Goal: Task Accomplishment & Management: Use online tool/utility

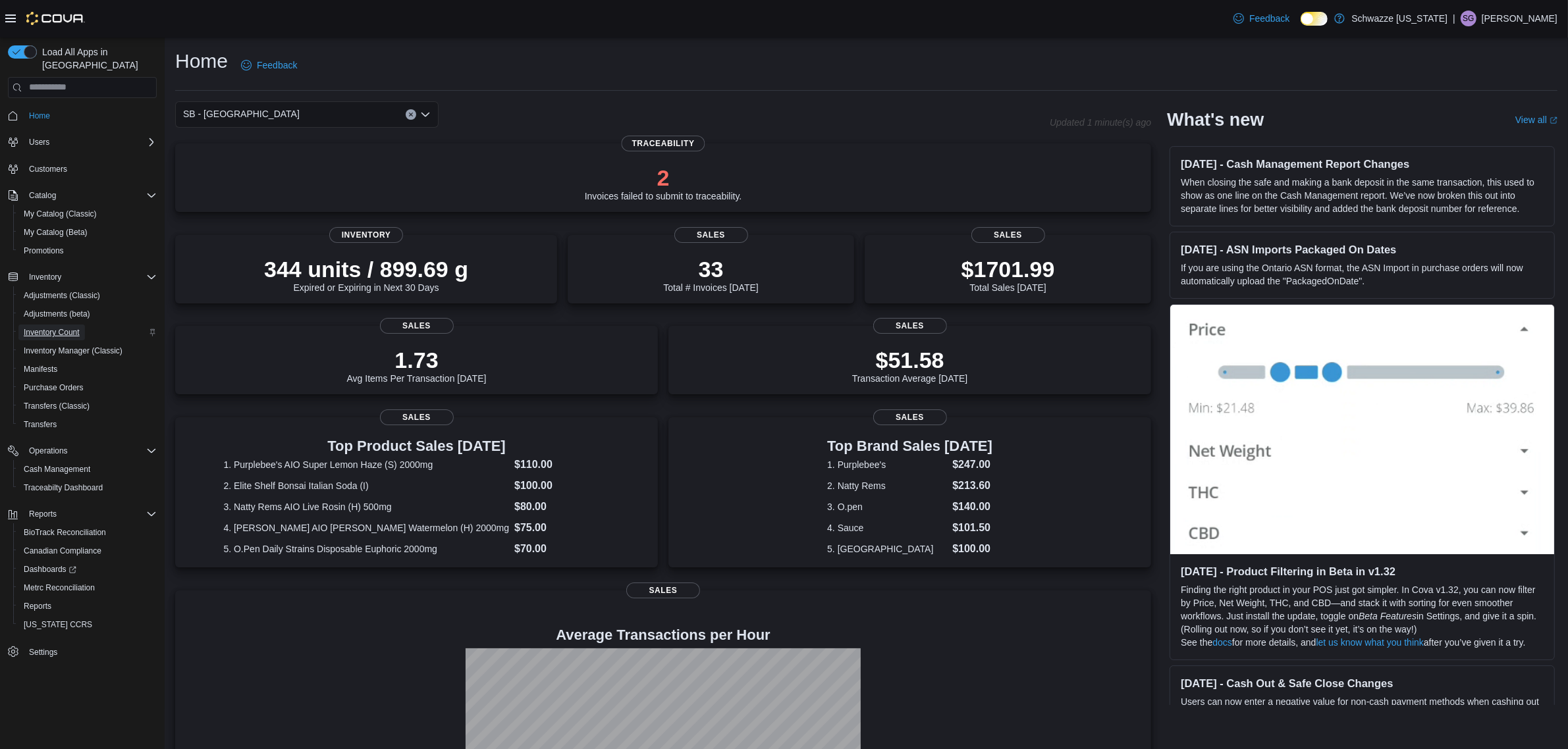
click at [49, 327] on span "Inventory Count" at bounding box center [51, 332] width 56 height 11
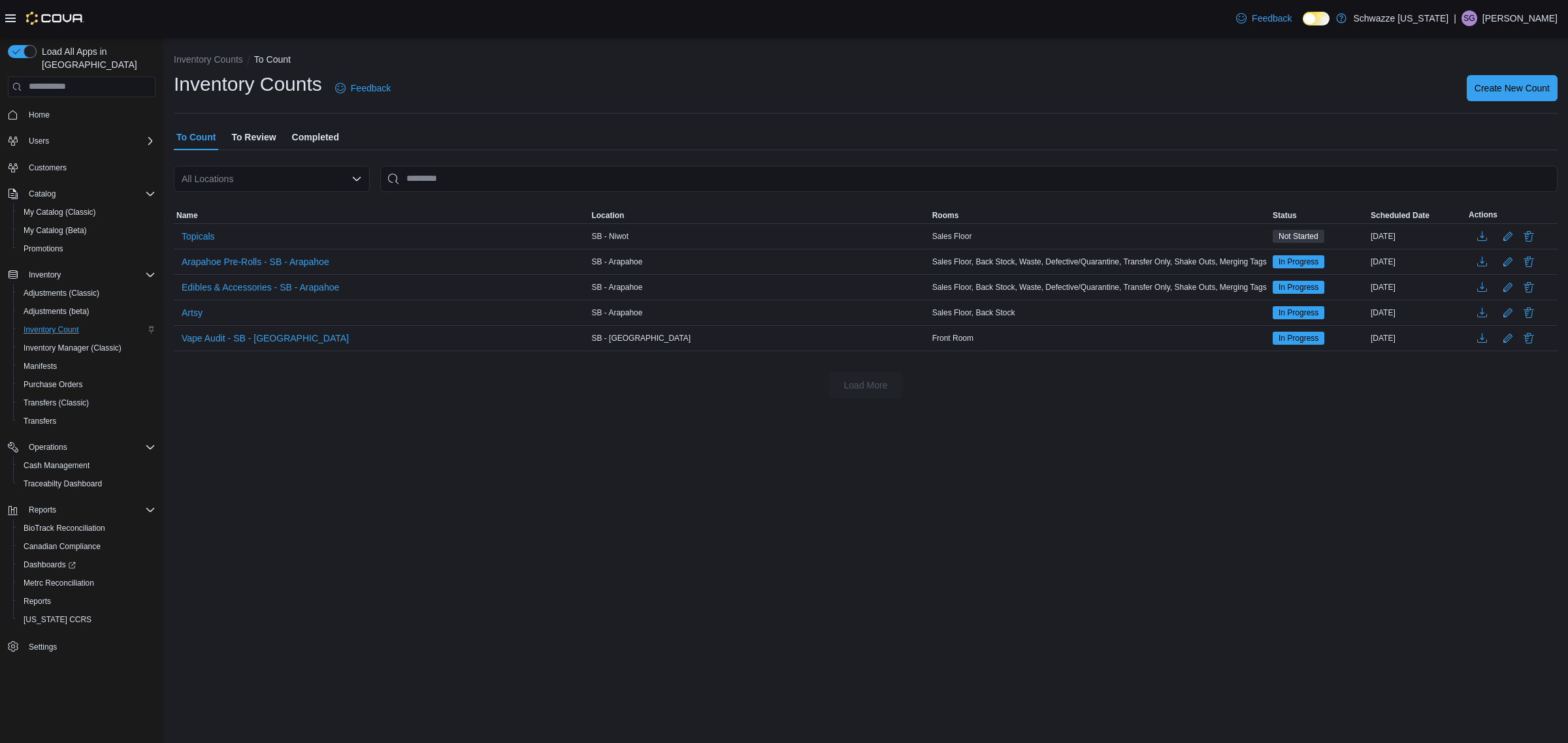
click at [334, 187] on div "All Locations" at bounding box center [271, 178] width 196 height 26
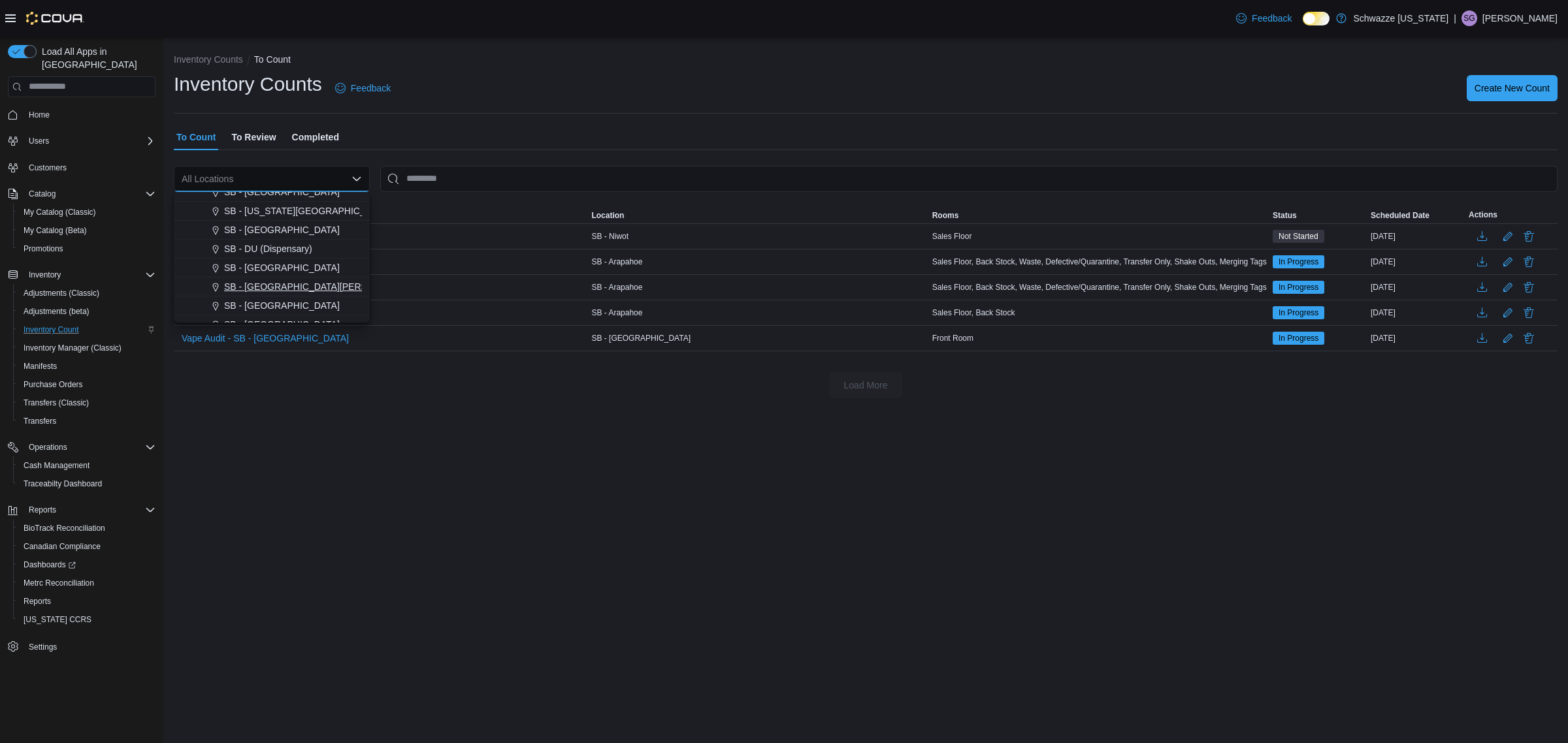
scroll to position [108, 0]
click at [240, 282] on span "SB - Boulder" at bounding box center [281, 282] width 115 height 13
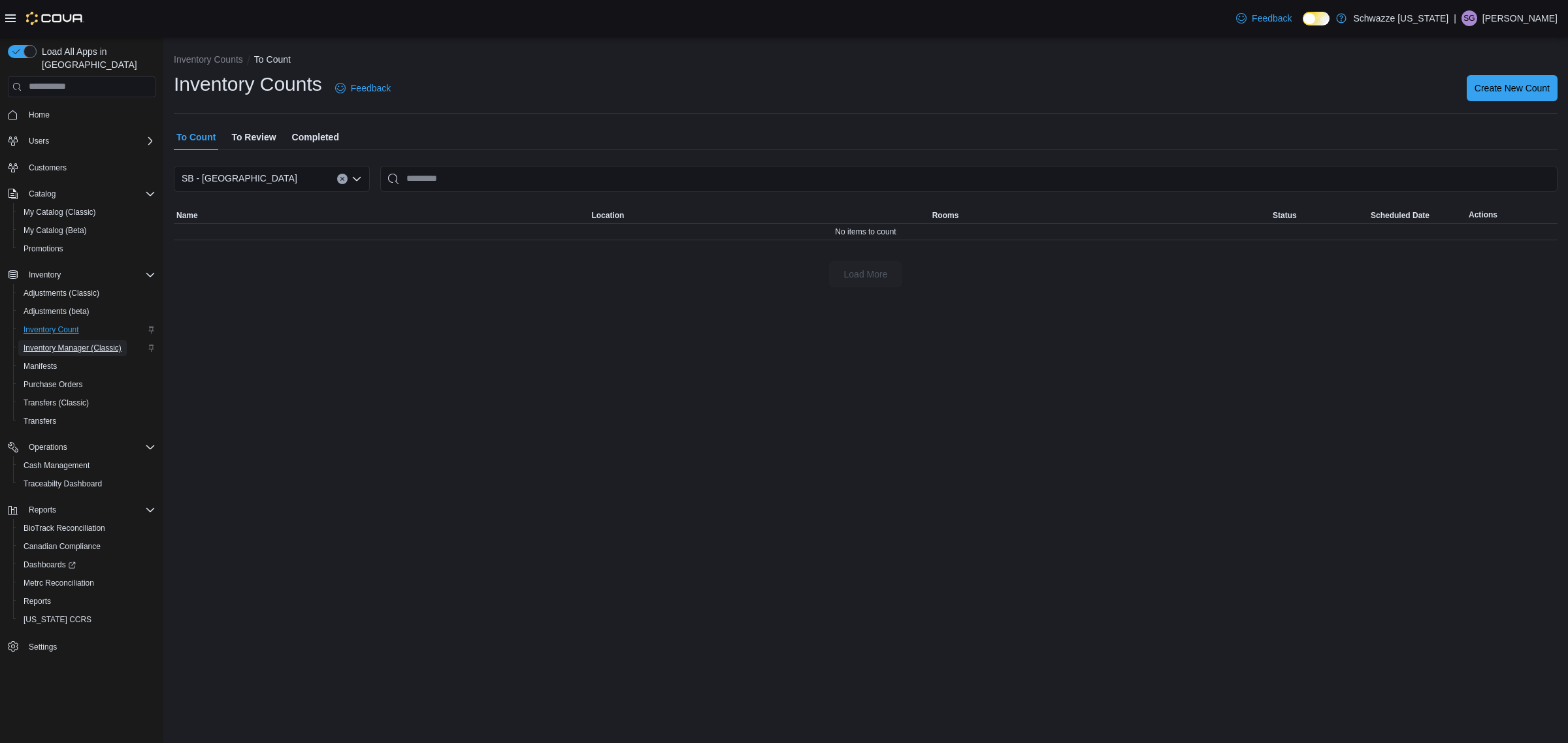
click at [75, 343] on span "Inventory Manager (Classic)" at bounding box center [72, 348] width 98 height 11
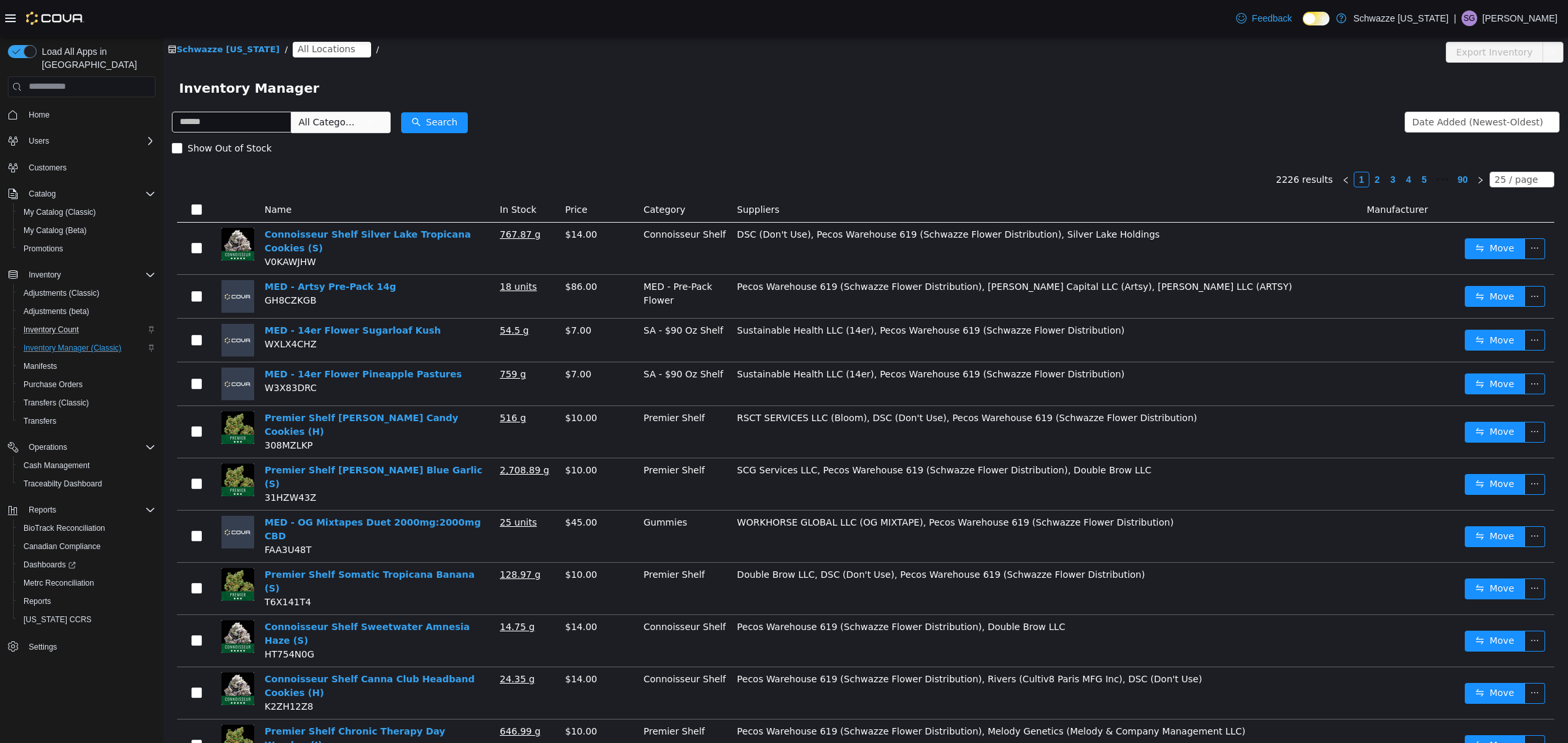
click at [147, 344] on icon "Complex example" at bounding box center [151, 348] width 8 height 8
click at [243, 138] on label "Show Out of Stock" at bounding box center [224, 147] width 105 height 26
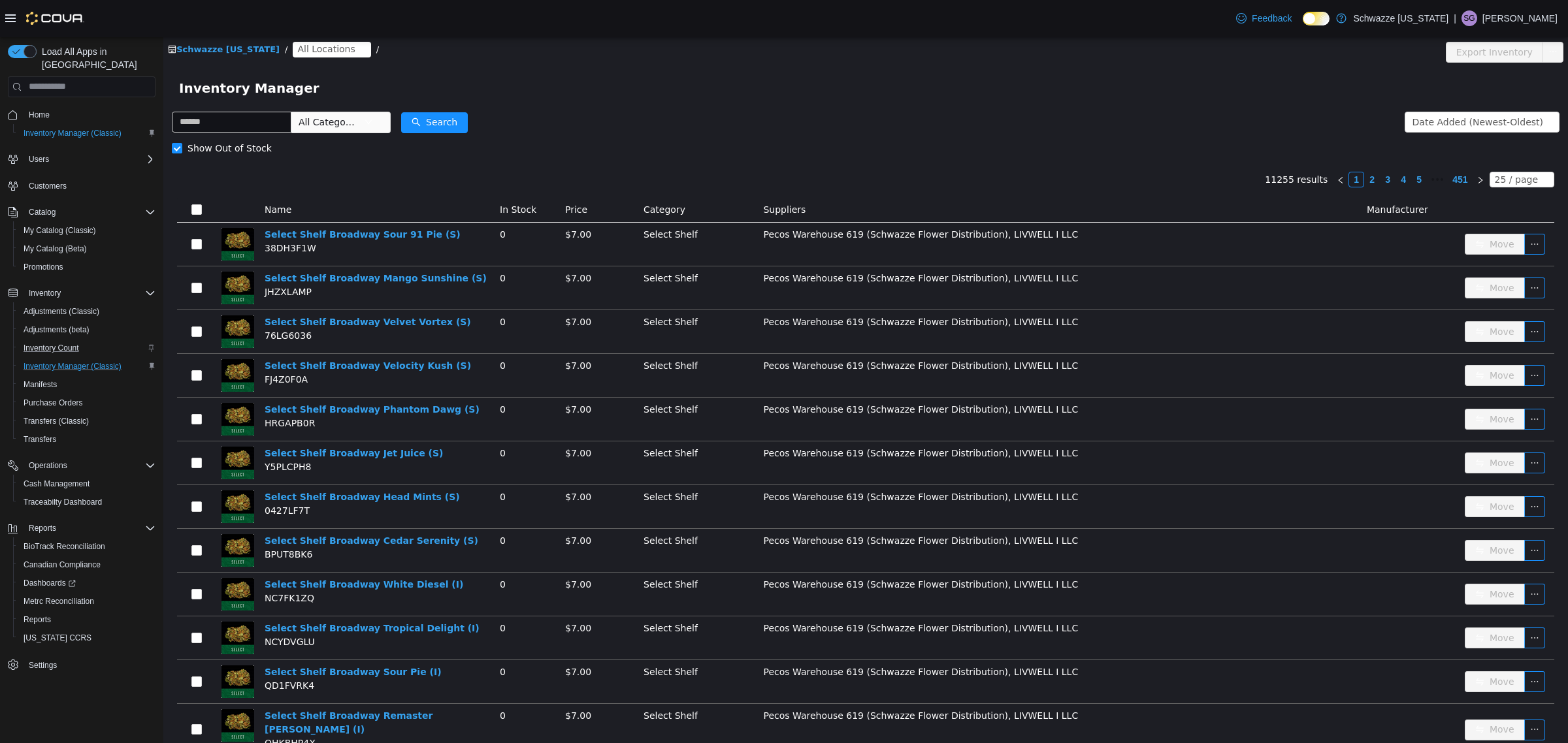
click at [305, 42] on span "All Locations" at bounding box center [326, 48] width 57 height 14
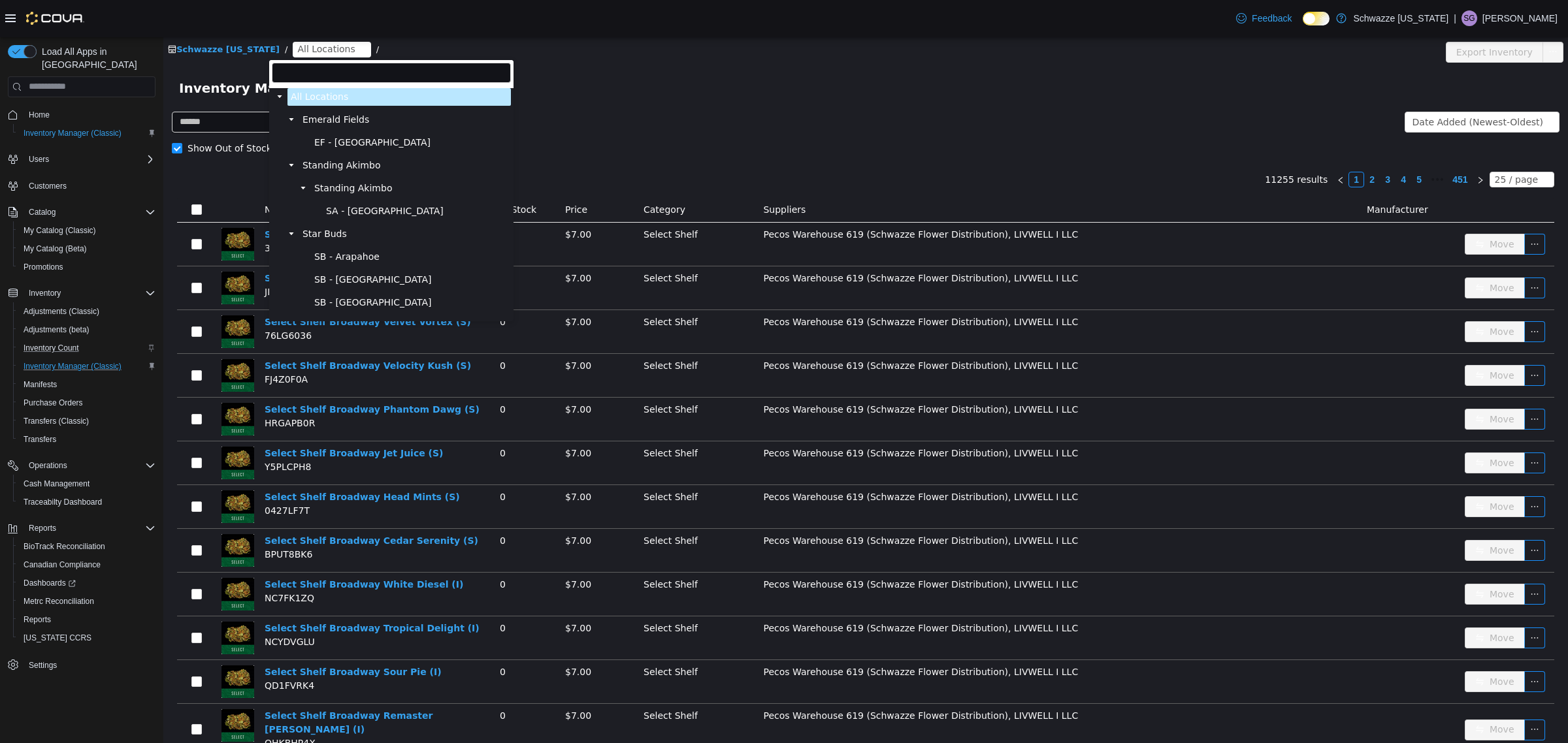
scroll to position [108, 0]
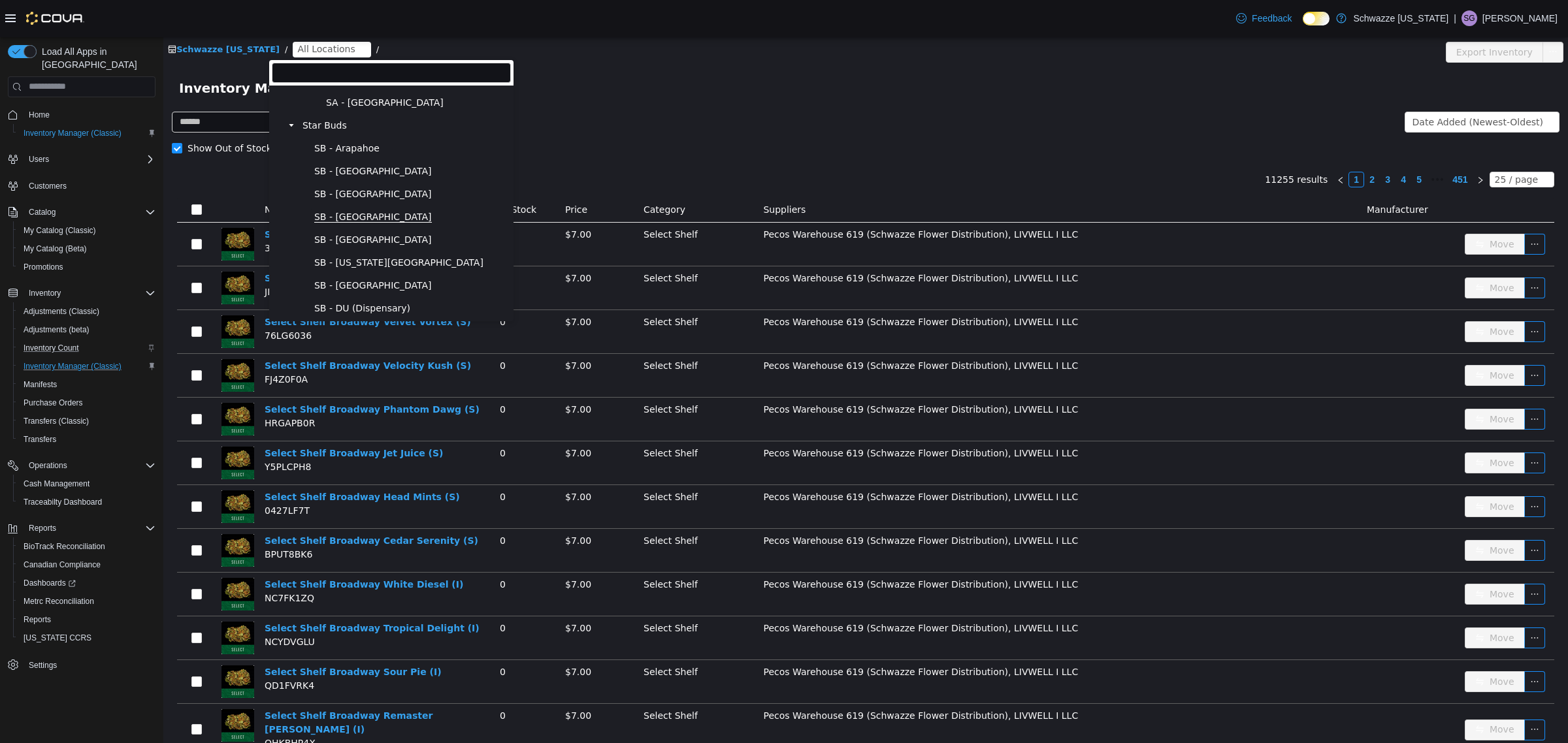
click at [361, 213] on span "SB - Boulder" at bounding box center [373, 217] width 118 height 11
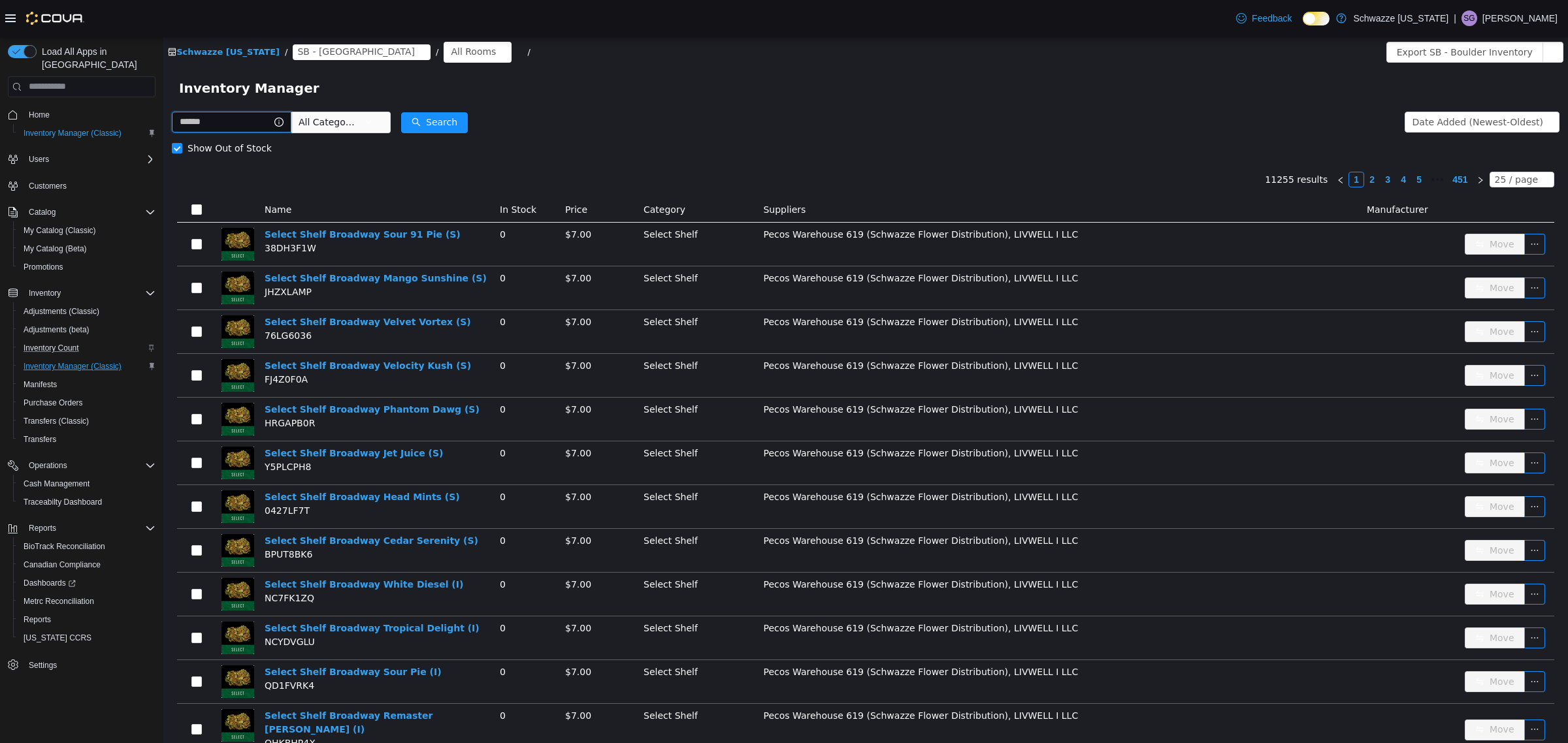
click at [217, 115] on input "text" at bounding box center [231, 122] width 120 height 21
type input "**********"
click at [242, 119] on input "**********" at bounding box center [244, 122] width 145 height 21
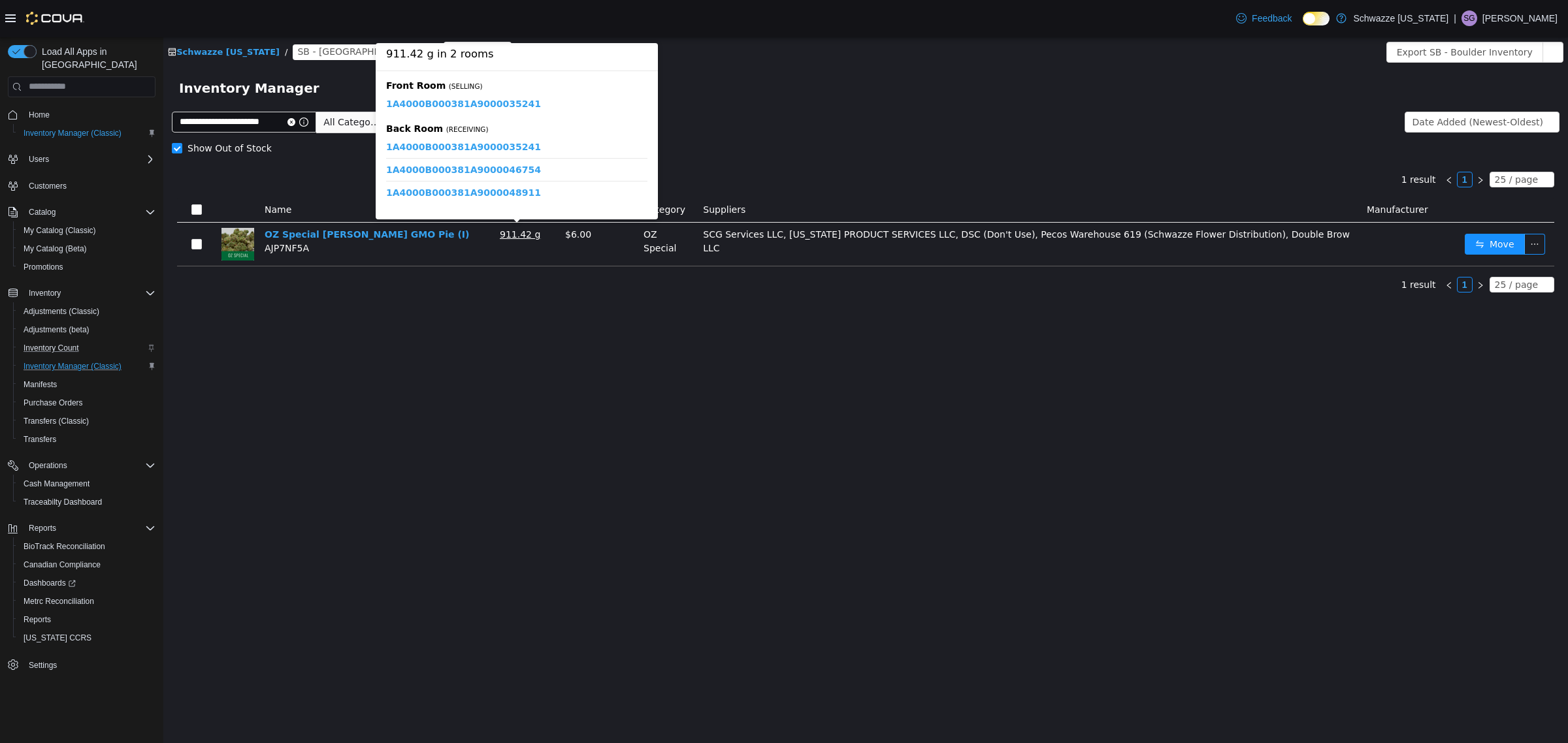
click at [493, 98] on link "1A4000B000381A9000035241" at bounding box center [463, 103] width 155 height 11
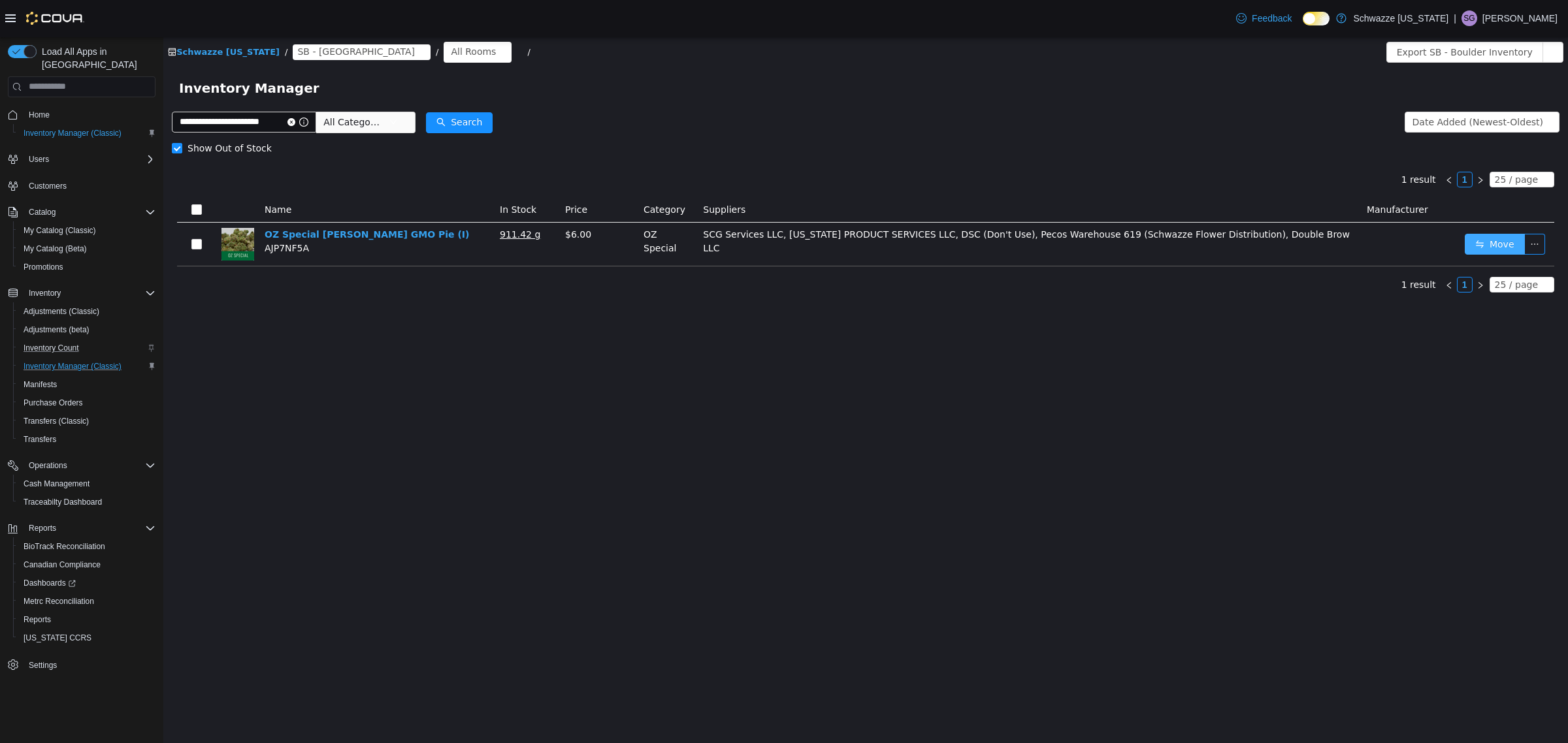
click at [1499, 242] on button "Move" at bounding box center [1494, 244] width 60 height 21
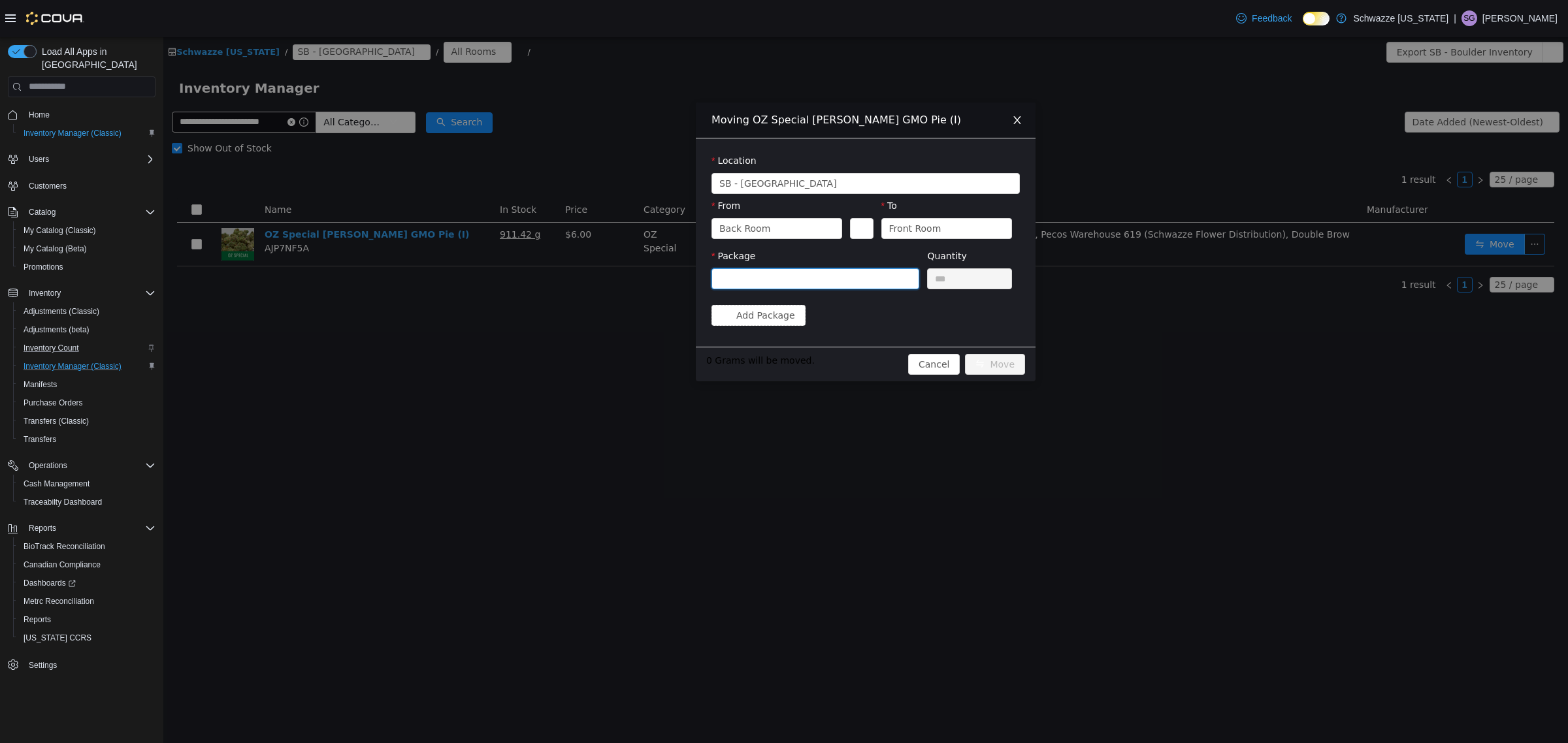
click at [813, 274] on div at bounding box center [811, 278] width 184 height 20
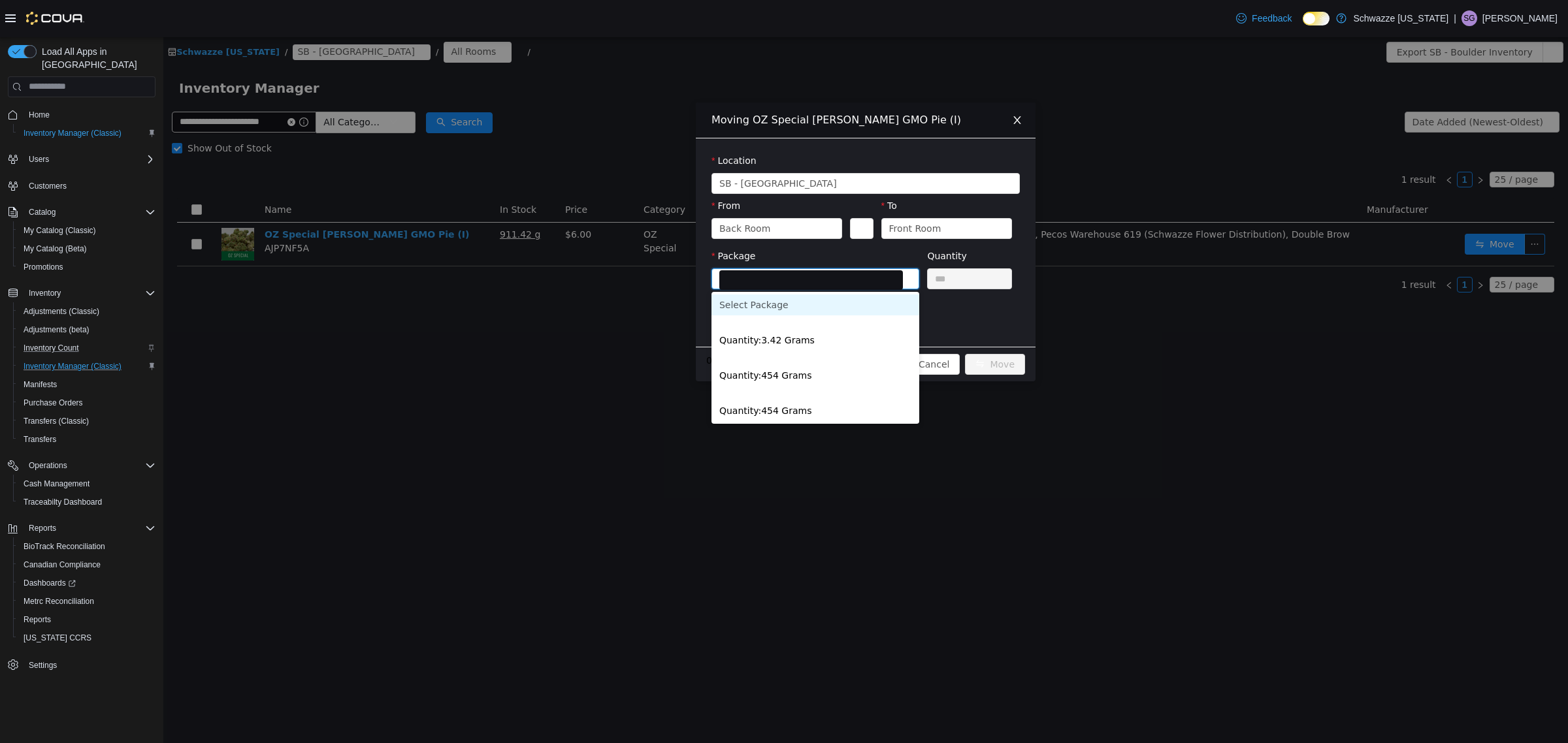
click at [771, 310] on li "Select Package" at bounding box center [815, 305] width 208 height 21
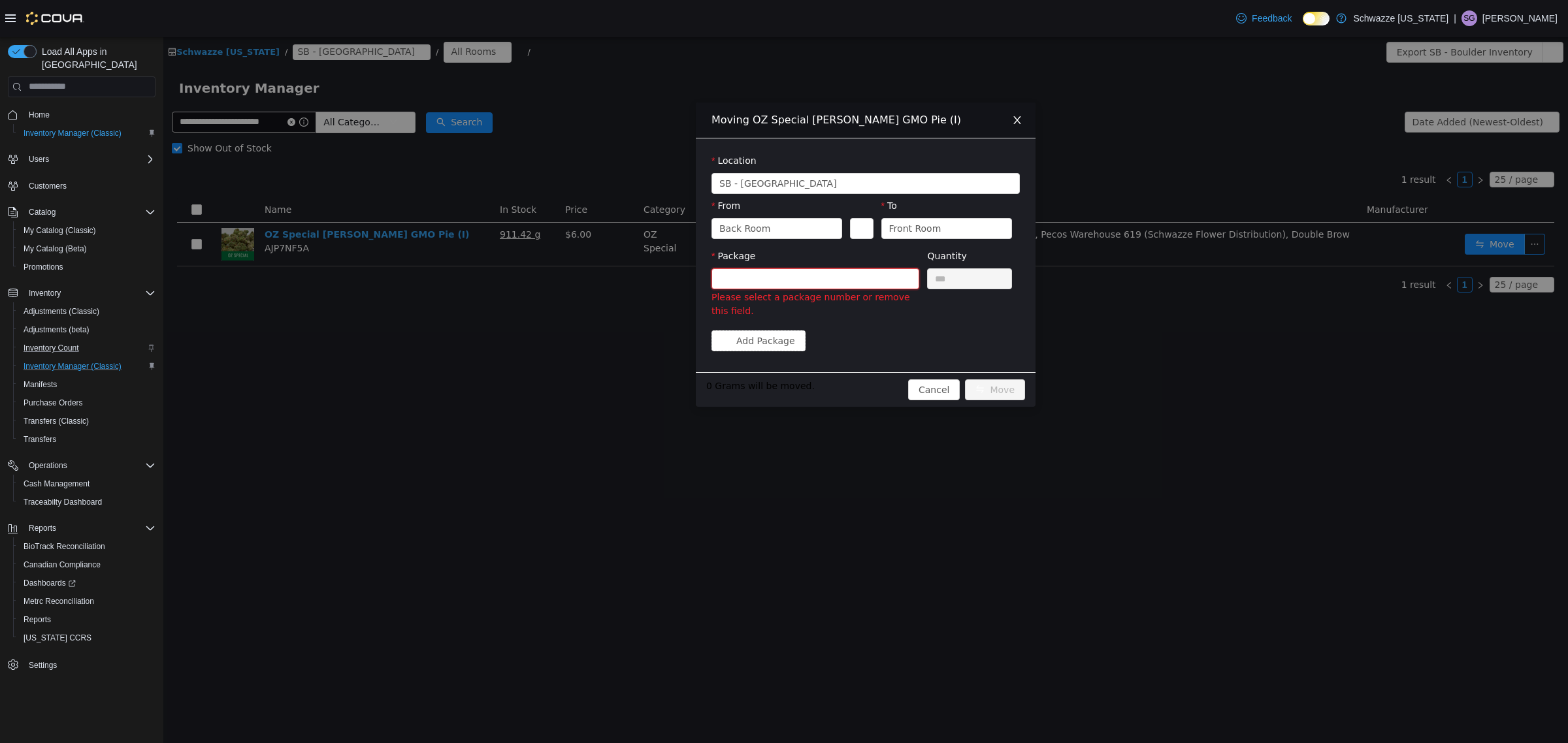
click at [808, 287] on div at bounding box center [811, 278] width 184 height 20
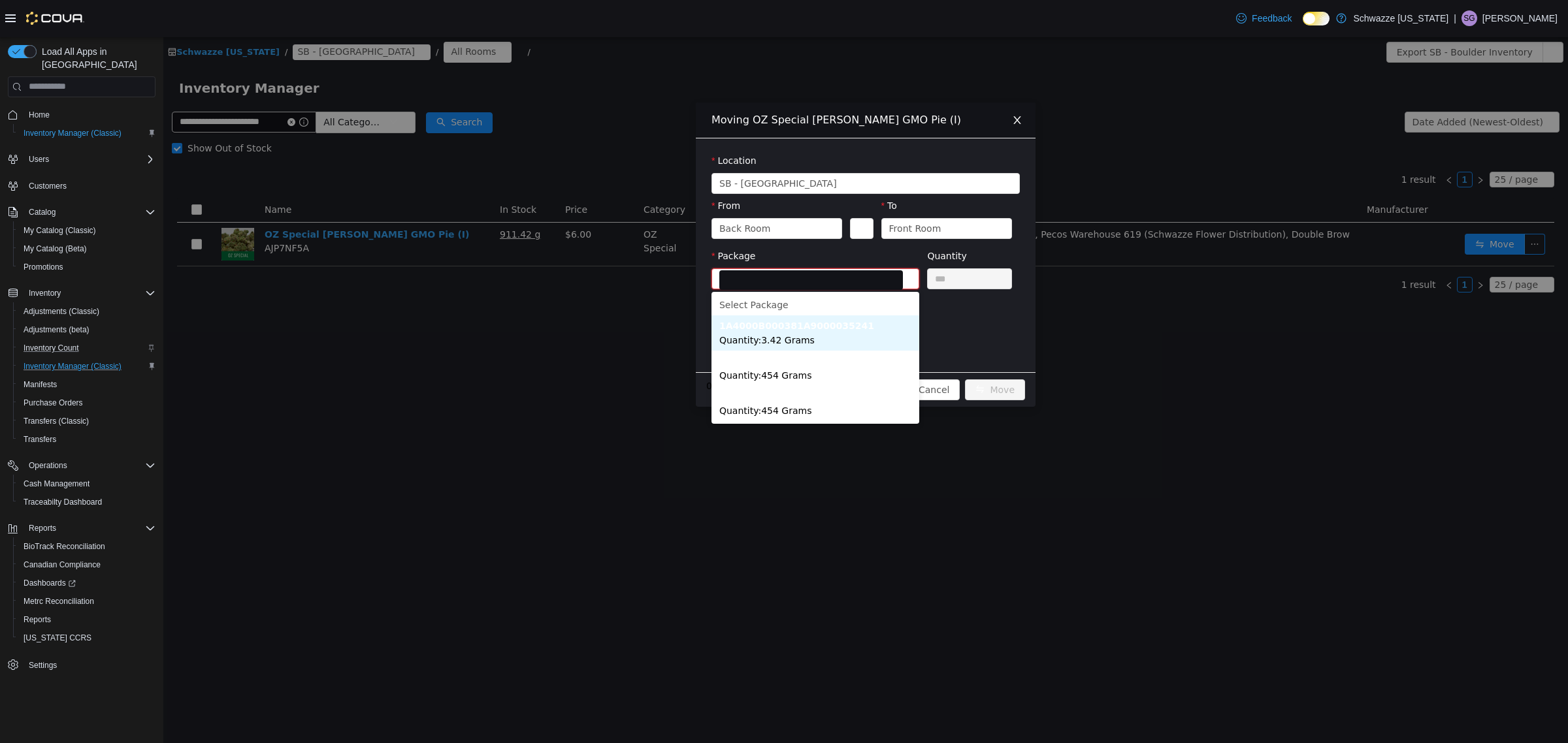
click at [792, 348] on li "1A4000B000381A9000035241 Quantity : 3.42 Grams" at bounding box center [815, 332] width 208 height 35
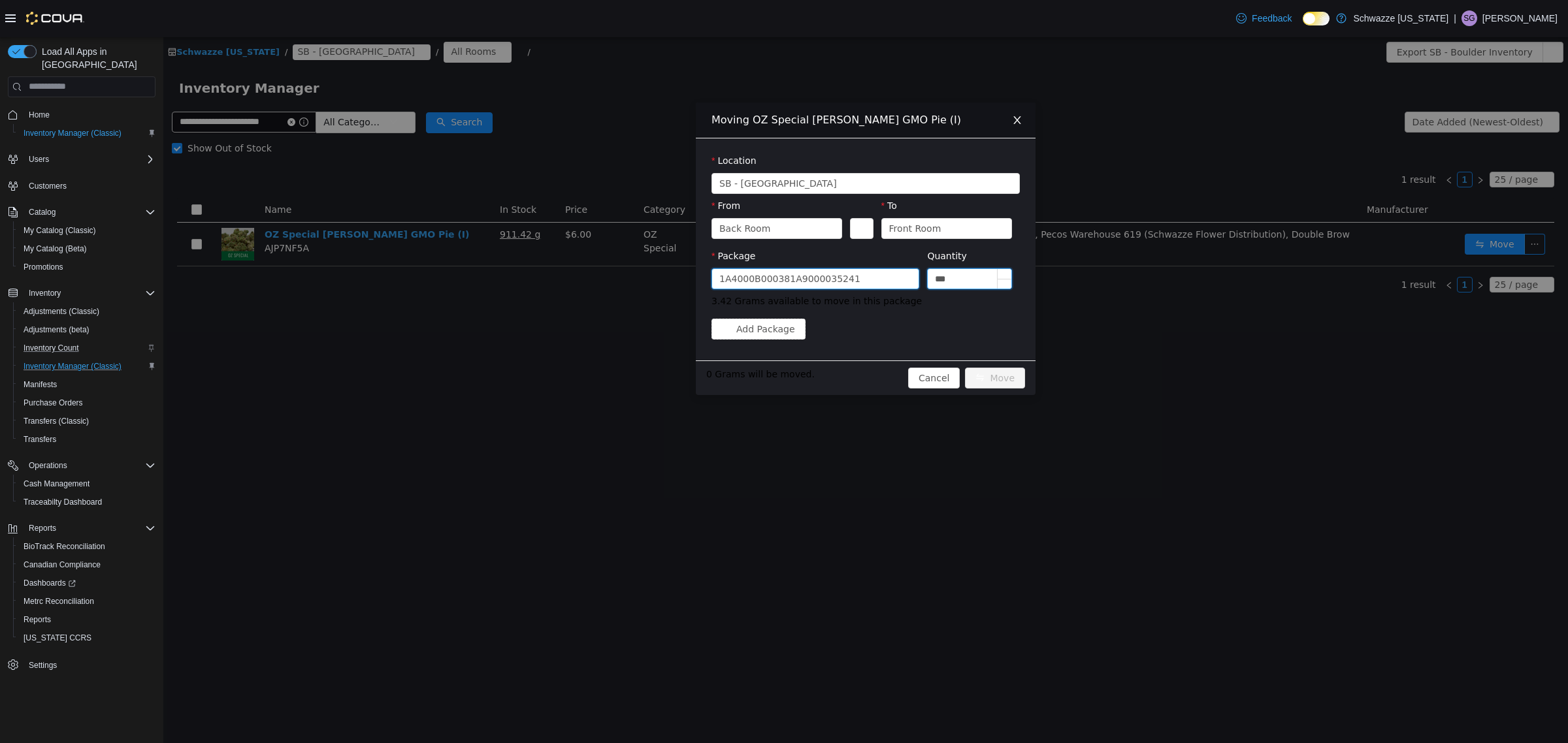
click at [969, 274] on input "***" at bounding box center [969, 278] width 84 height 20
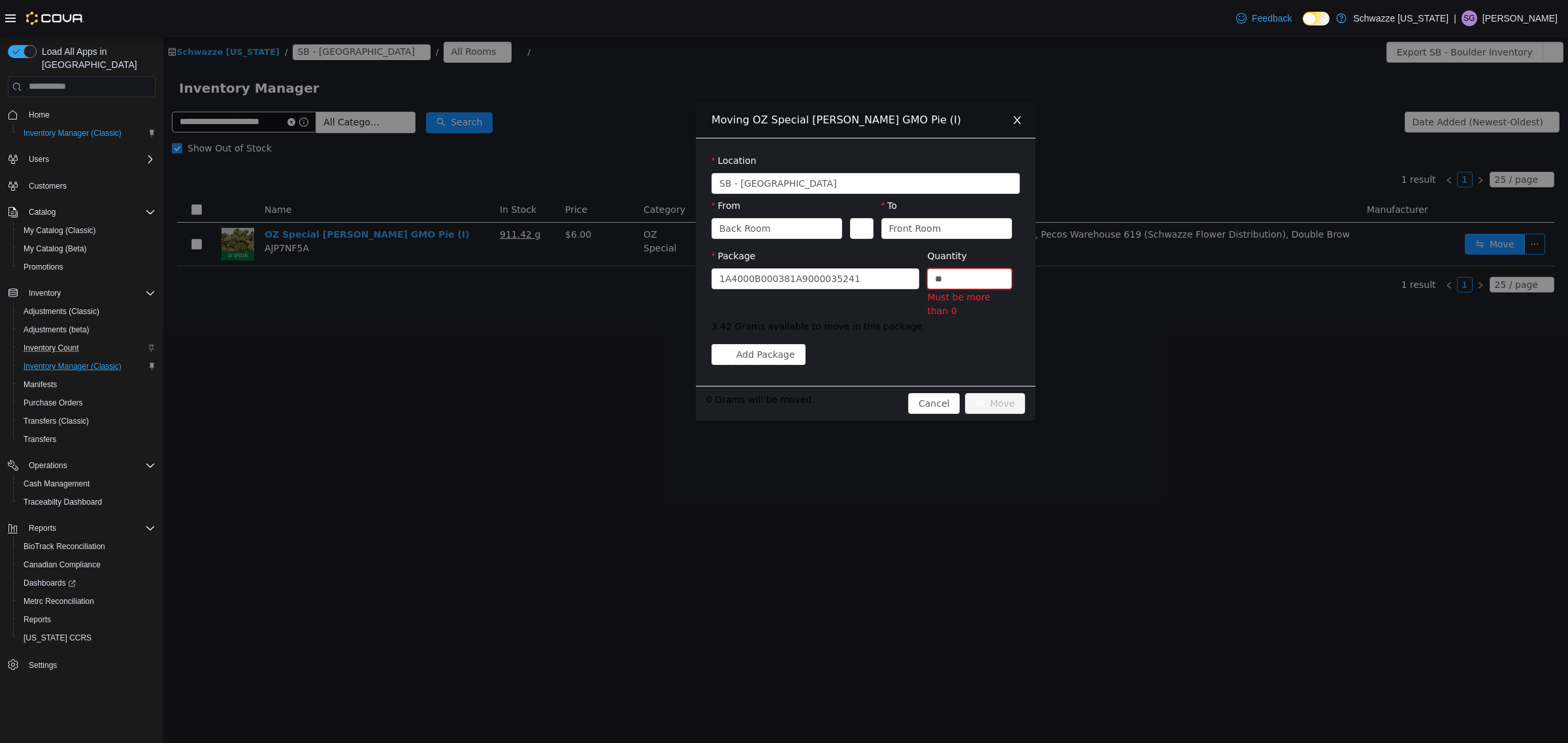
type input "*"
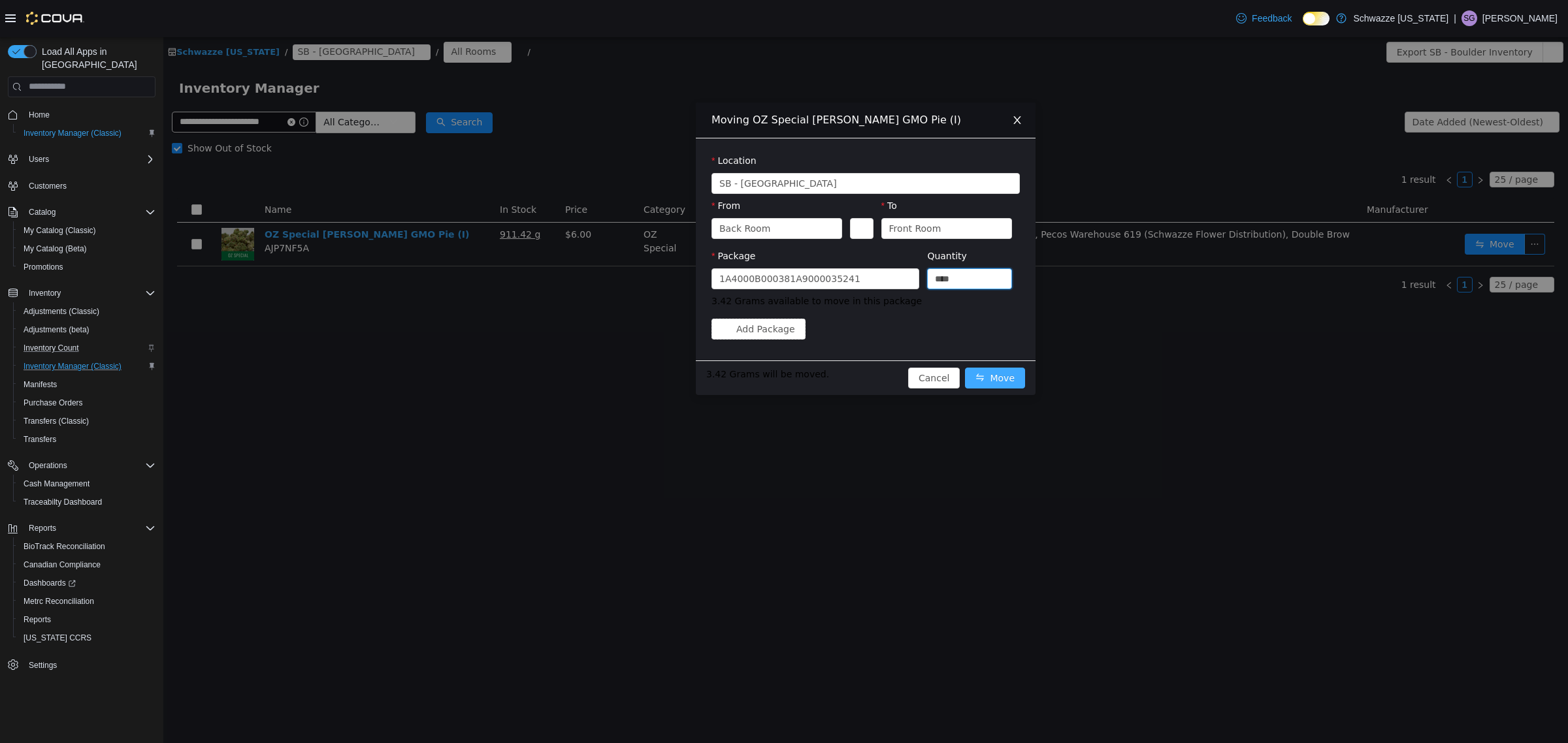
type input "****"
click at [1003, 382] on button "Move" at bounding box center [995, 378] width 60 height 21
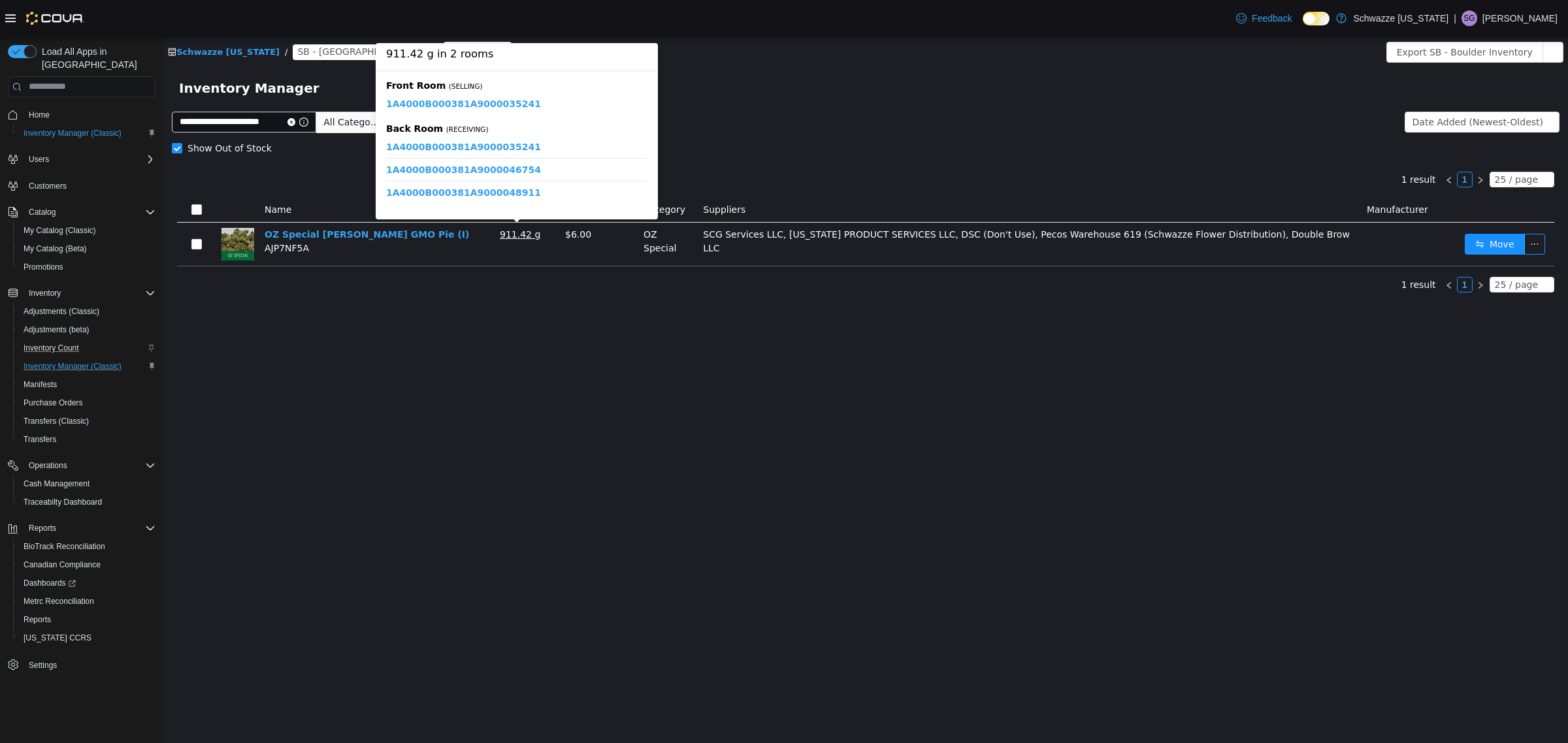
click at [458, 145] on link "1A4000B000381A9000035241" at bounding box center [463, 147] width 155 height 11
click at [478, 144] on link "1A4000B000381A9000035241" at bounding box center [463, 147] width 155 height 11
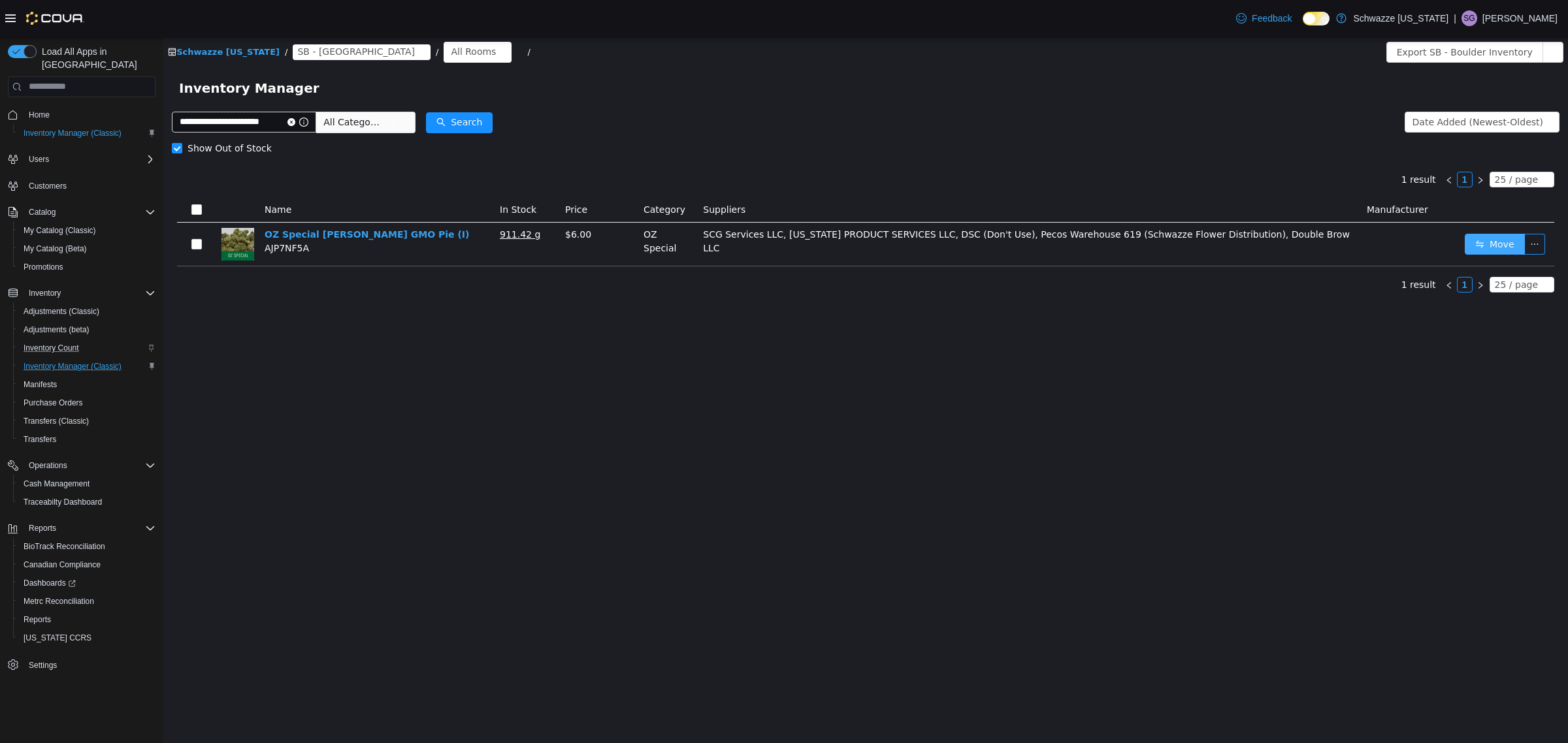
click at [1484, 243] on button "Move" at bounding box center [1494, 244] width 60 height 21
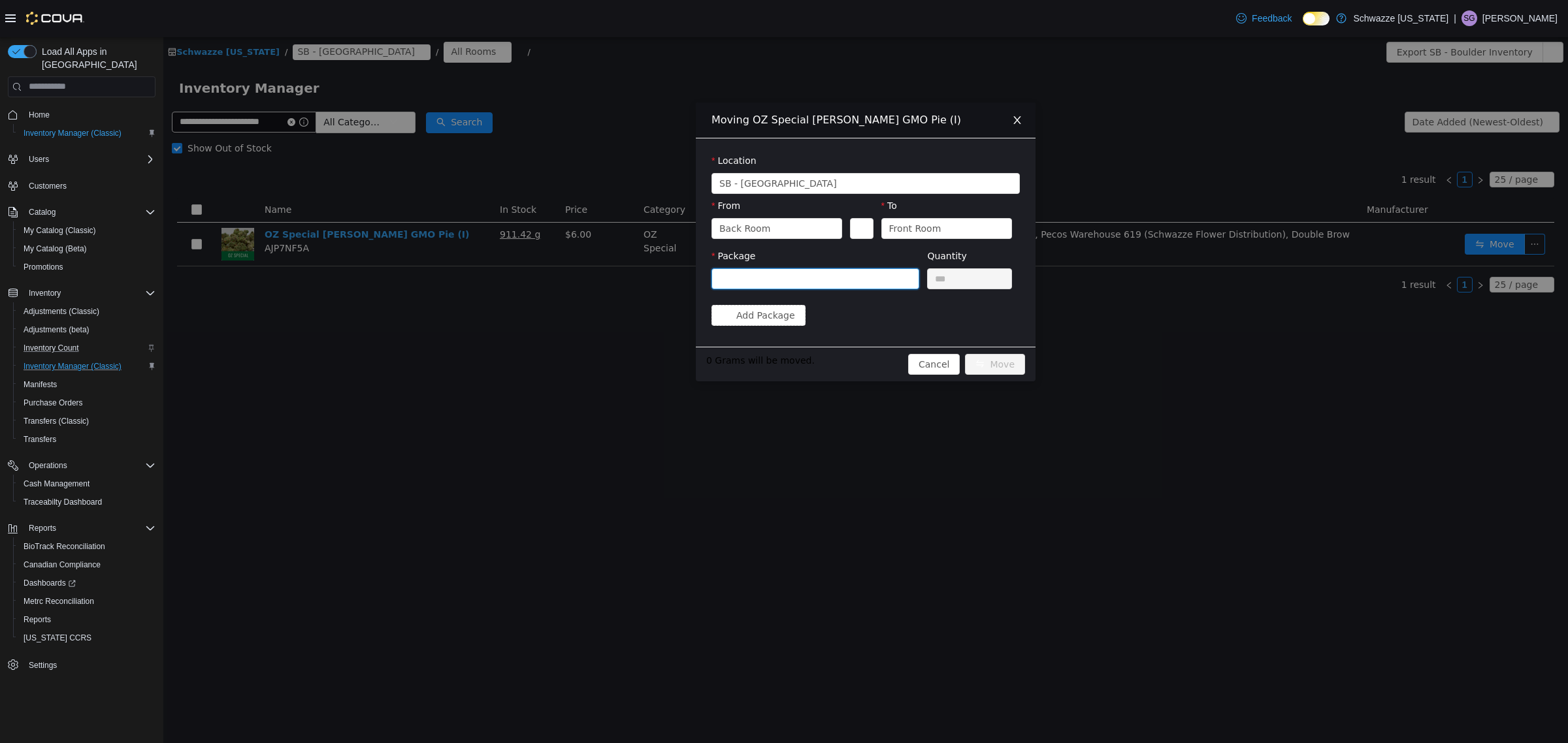
click at [886, 282] on div at bounding box center [811, 278] width 184 height 20
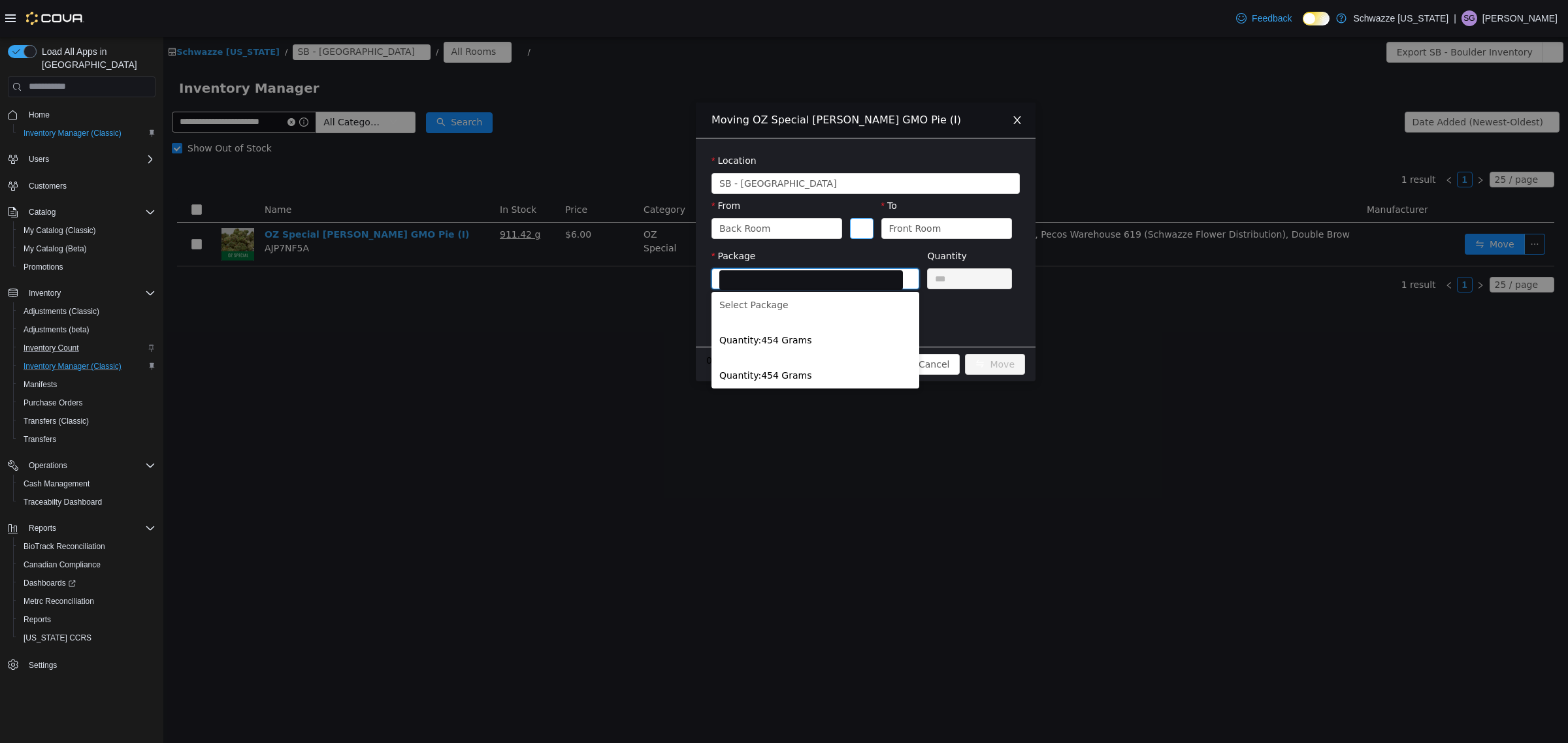
click at [857, 229] on button "Swap" at bounding box center [862, 228] width 23 height 21
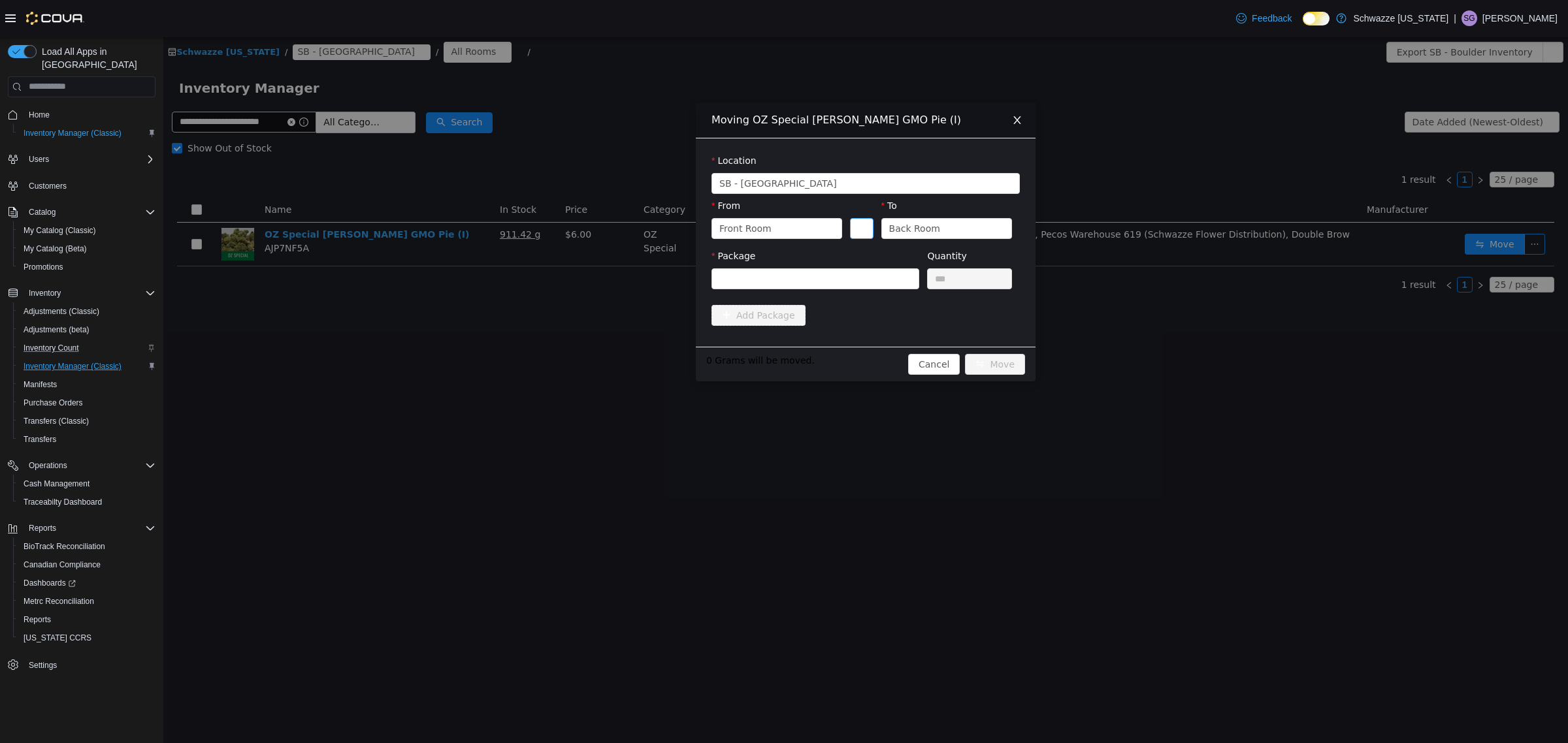
click at [857, 232] on button "Swap" at bounding box center [862, 228] width 23 height 21
click at [845, 280] on div at bounding box center [811, 278] width 184 height 20
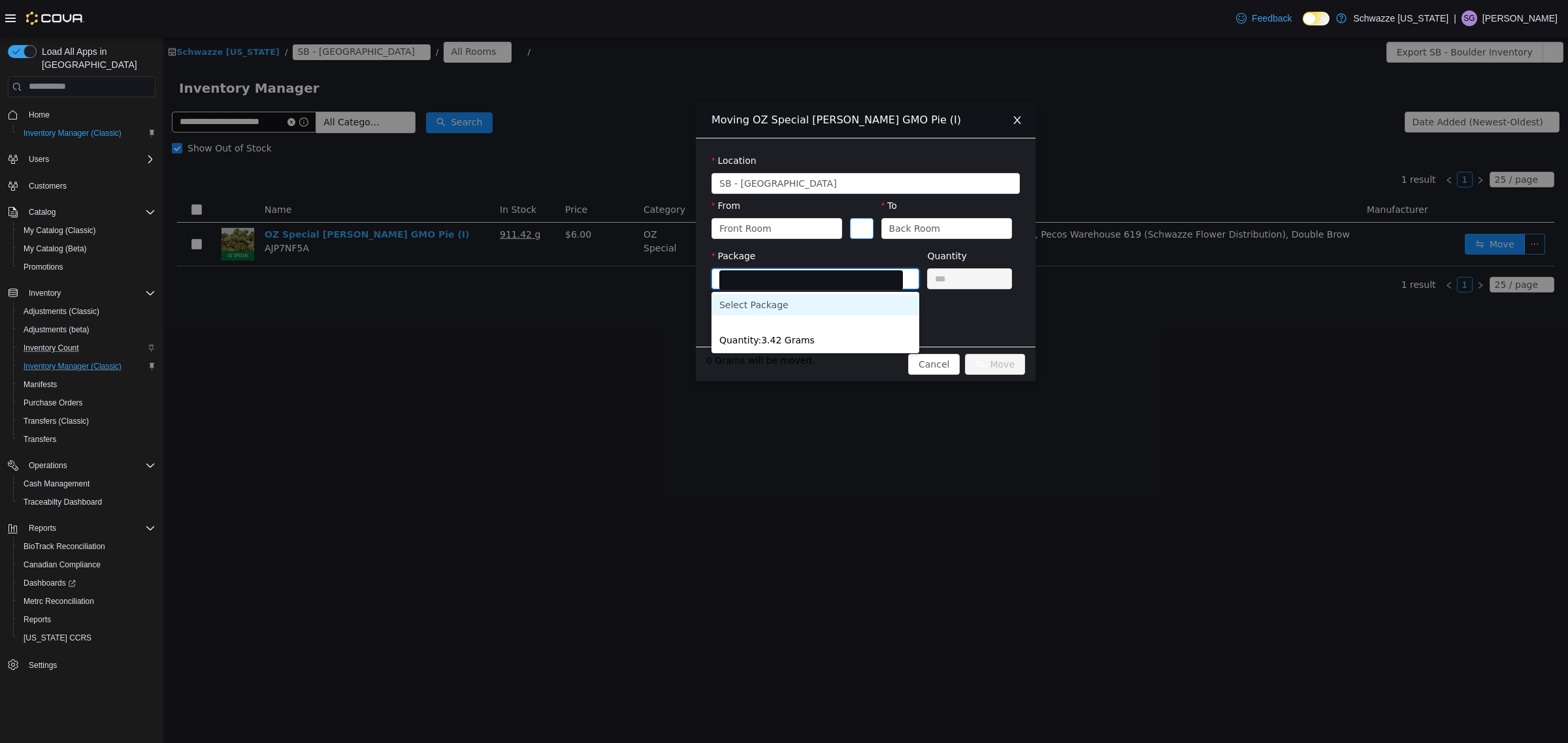
click at [861, 229] on button "Swap" at bounding box center [862, 228] width 23 height 21
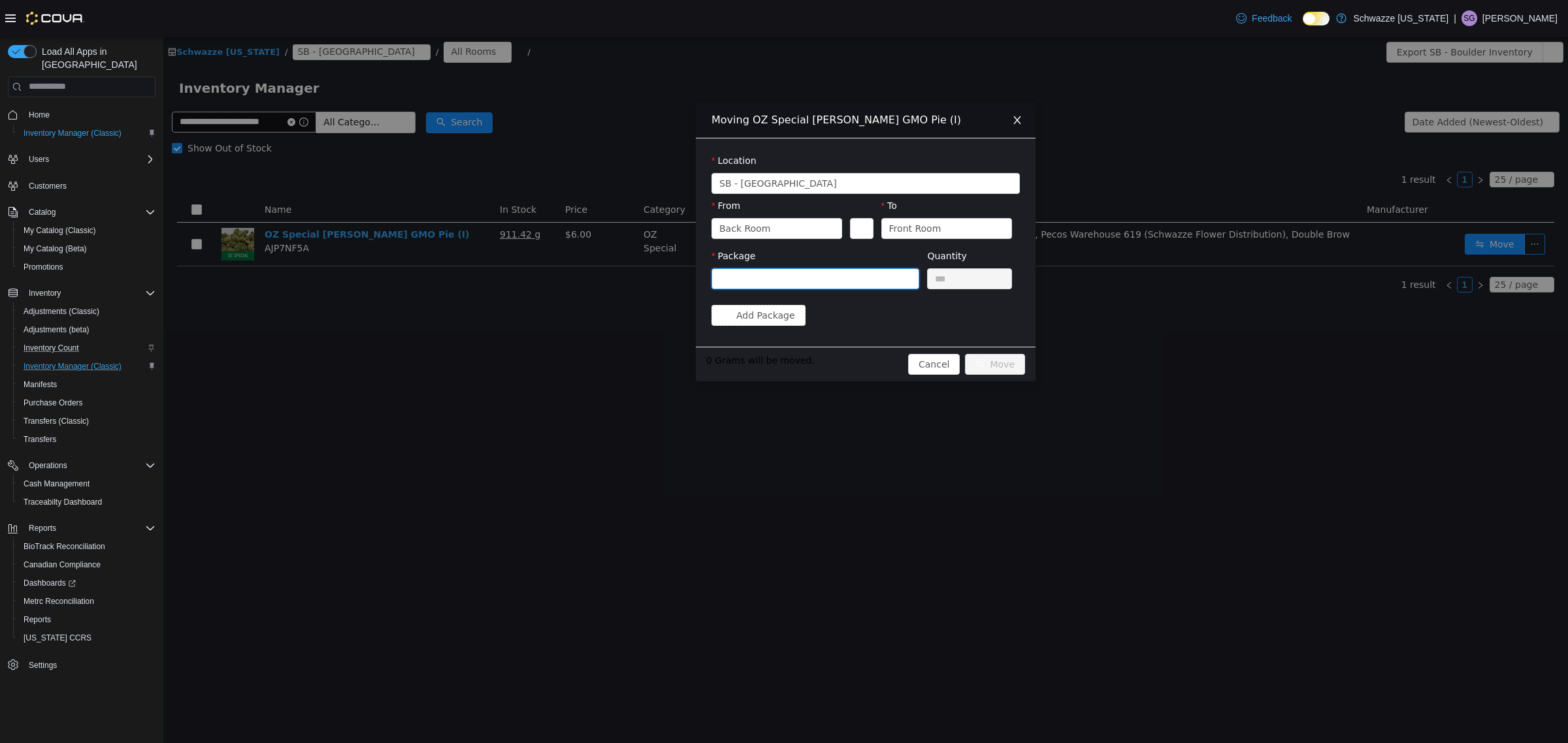
click at [847, 288] on div at bounding box center [811, 278] width 184 height 20
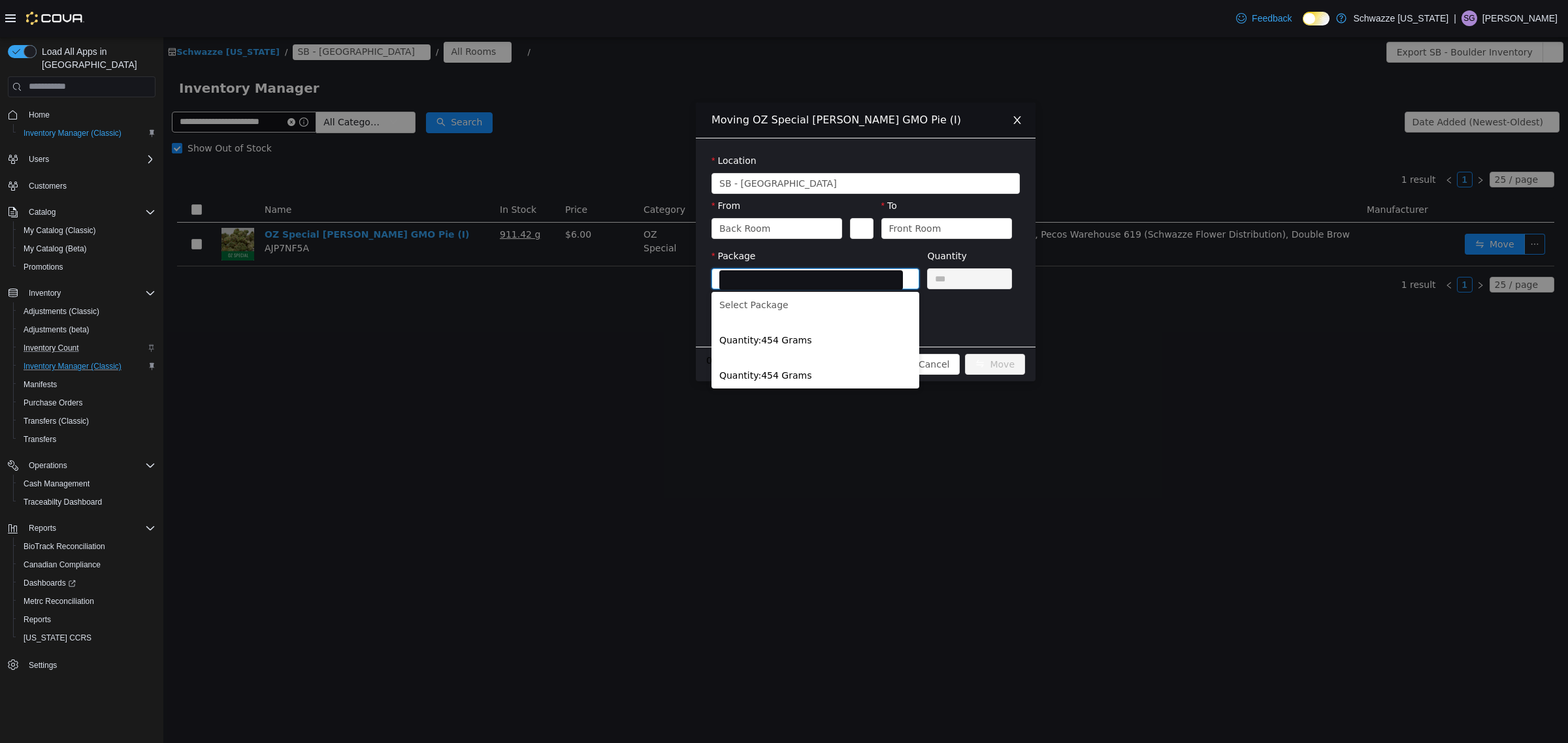
drag, startPoint x: 548, startPoint y: 441, endPoint x: 582, endPoint y: 443, distance: 34.1
click at [549, 441] on div "Moving OZ Special EDW GMO Pie (I) Location SB - Boulder From Back Room To Front…" at bounding box center [866, 390] width 1404 height 706
